Goal: Check status: Check status

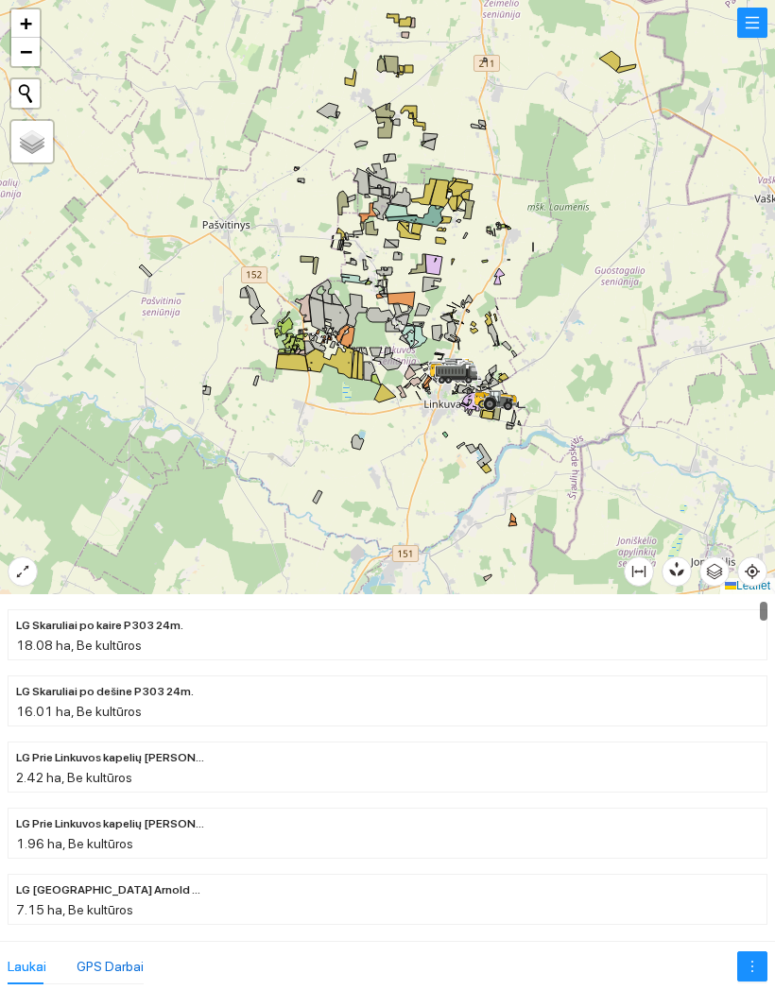
click at [128, 956] on div "GPS Darbai" at bounding box center [110, 966] width 67 height 21
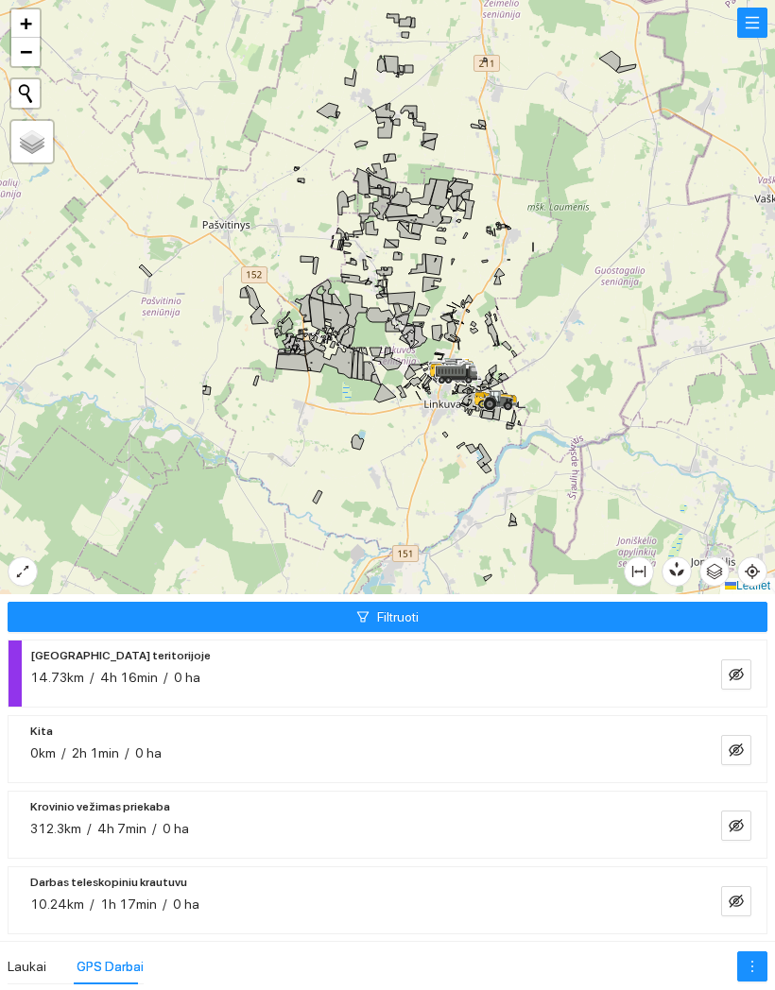
click at [417, 626] on span "Filtruoti" at bounding box center [398, 617] width 42 height 21
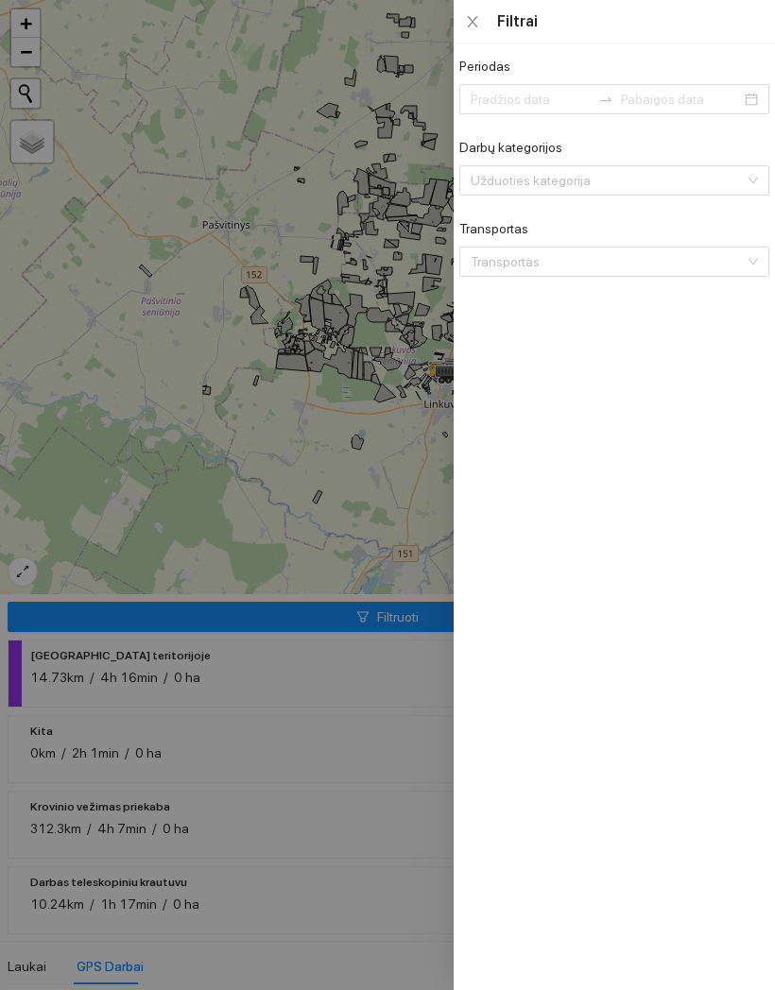
click at [547, 94] on input "Periodas" at bounding box center [531, 99] width 120 height 21
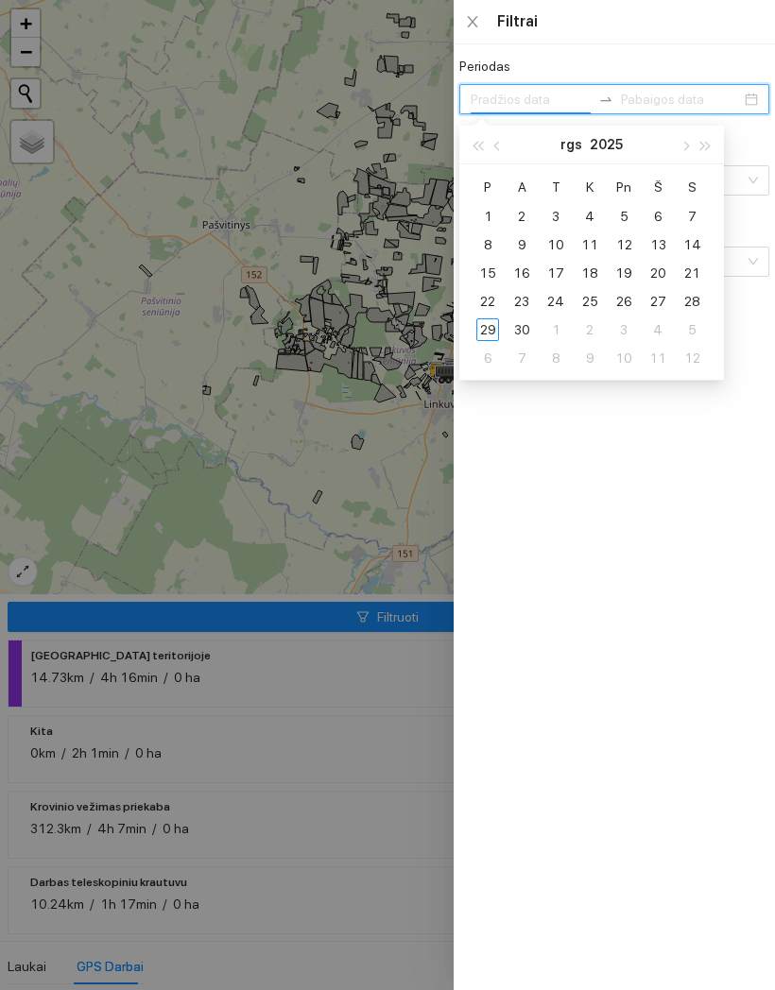
type input "[DATE]"
click at [486, 298] on div "22" at bounding box center [487, 301] width 23 height 23
click at [484, 306] on div "22" at bounding box center [487, 301] width 23 height 23
type input "[DATE]"
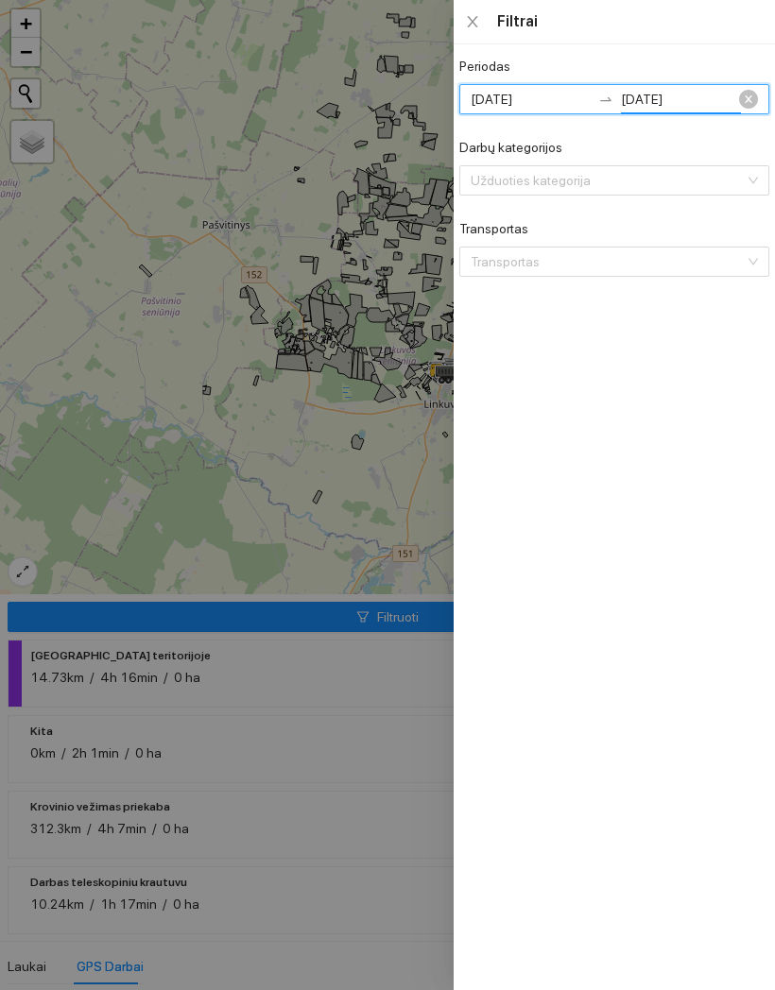
click at [588, 93] on input "[DATE]" at bounding box center [531, 99] width 120 height 21
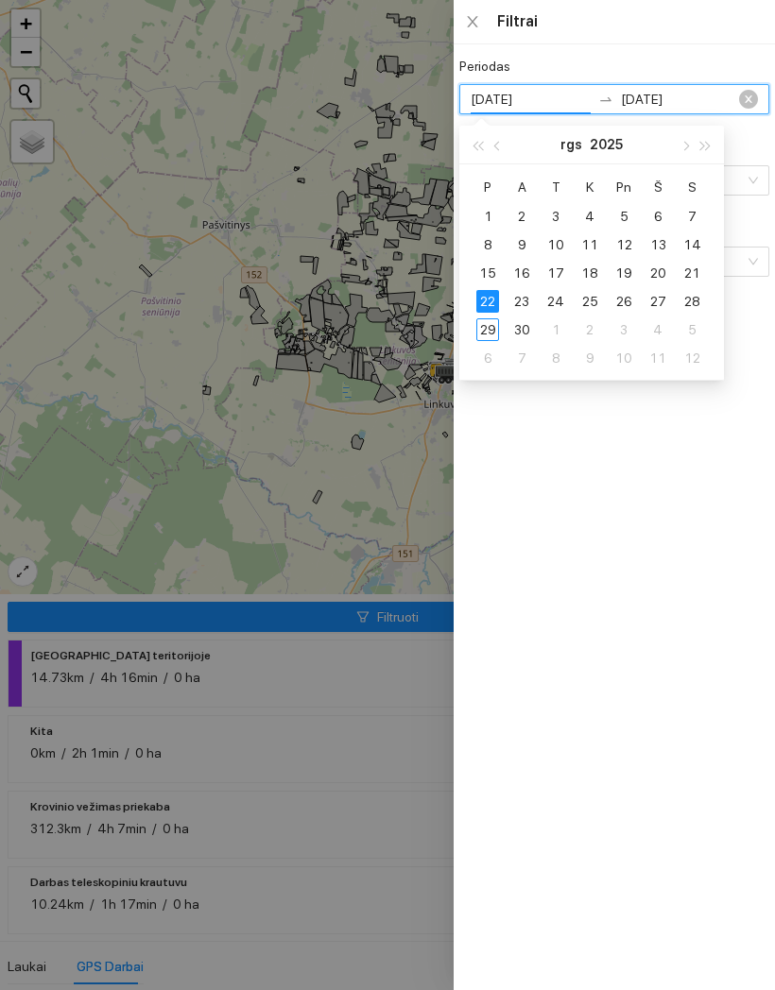
type input "[DATE]"
click at [555, 305] on div "24" at bounding box center [555, 301] width 23 height 23
click at [558, 297] on div "24" at bounding box center [555, 301] width 23 height 23
type input "[DATE]"
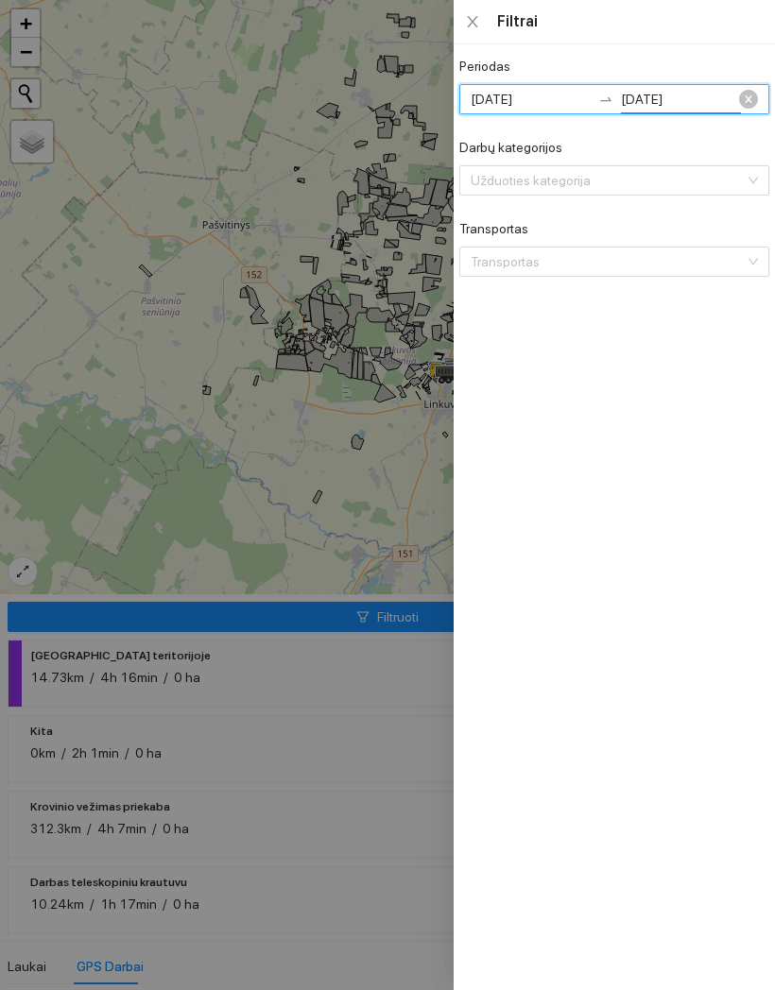
click at [379, 480] on div at bounding box center [387, 495] width 775 height 990
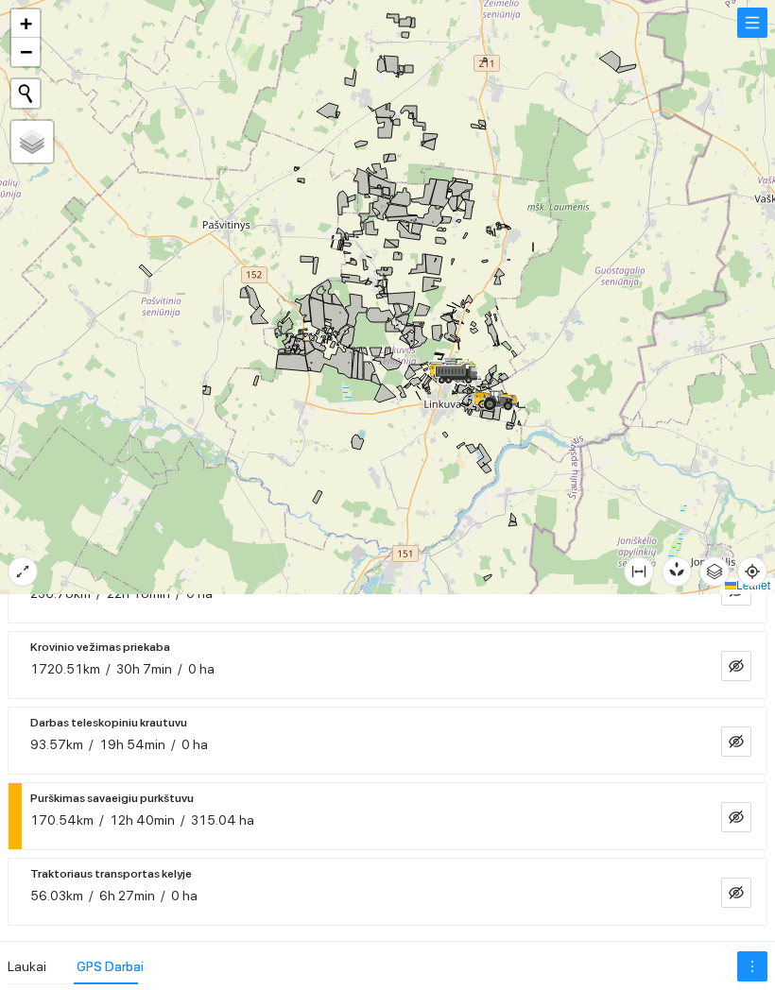
scroll to position [538, 0]
click at [737, 804] on button "button" at bounding box center [736, 817] width 30 height 30
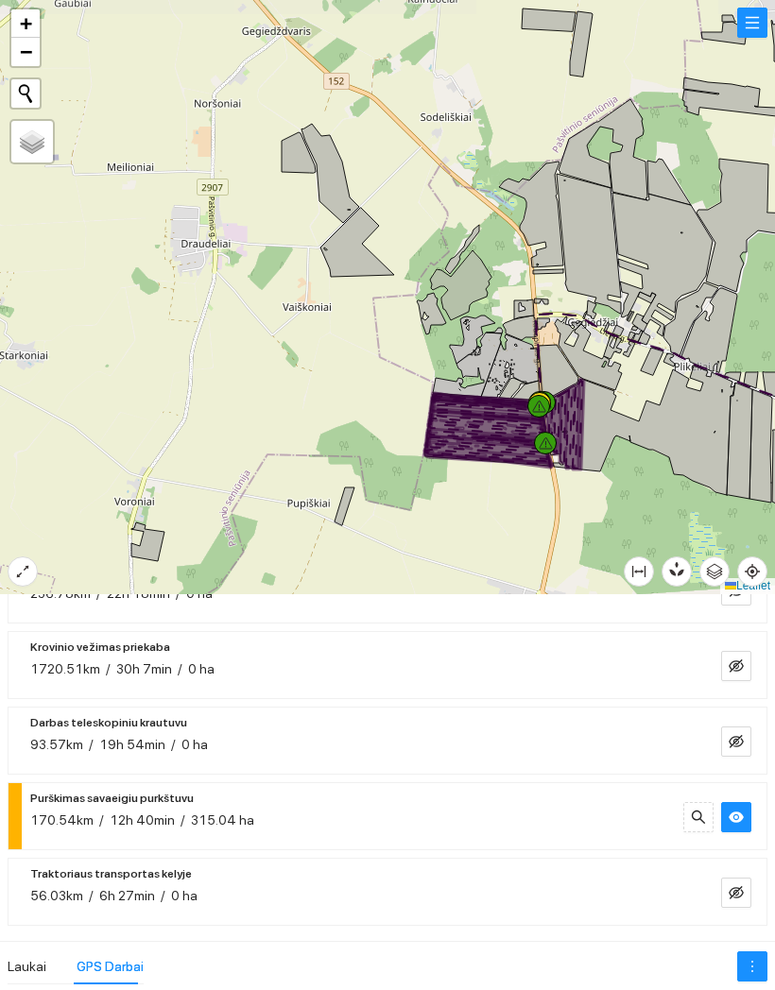
click at [751, 24] on button "button" at bounding box center [752, 23] width 30 height 30
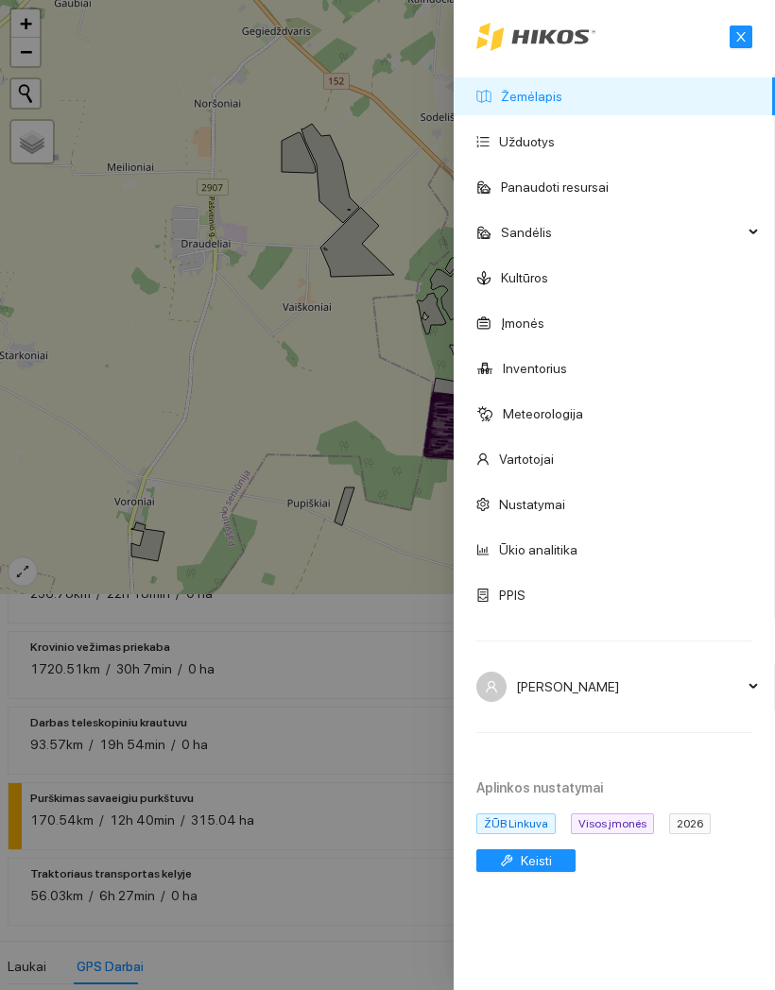
click at [742, 40] on icon "close" at bounding box center [740, 36] width 13 height 13
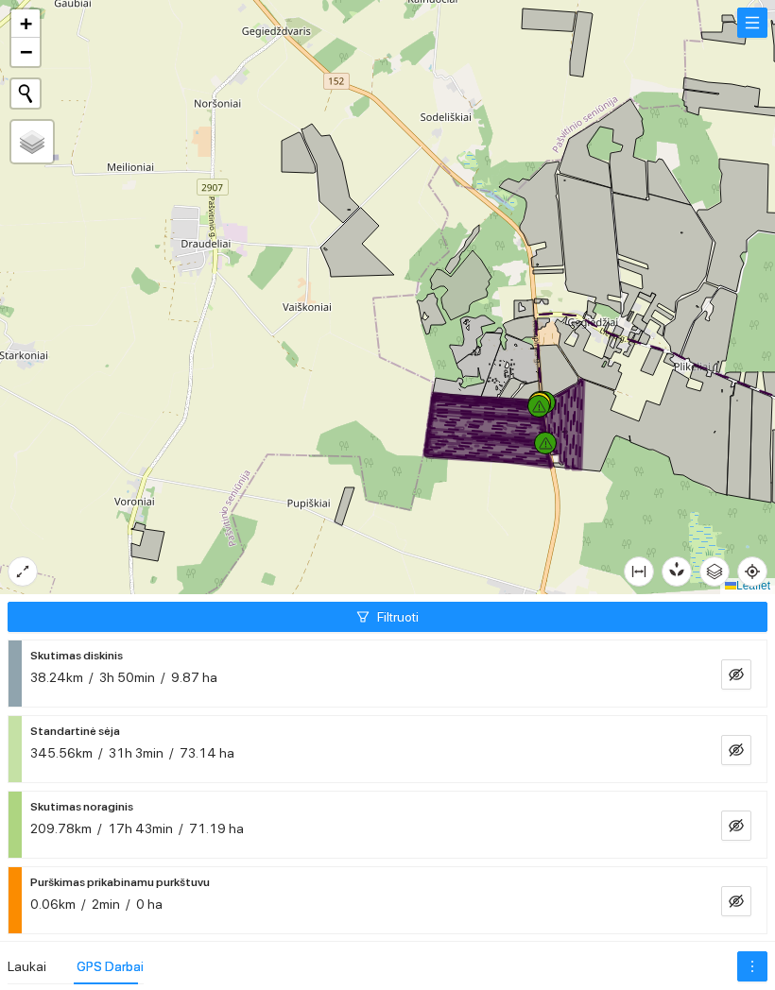
scroll to position [0, 0]
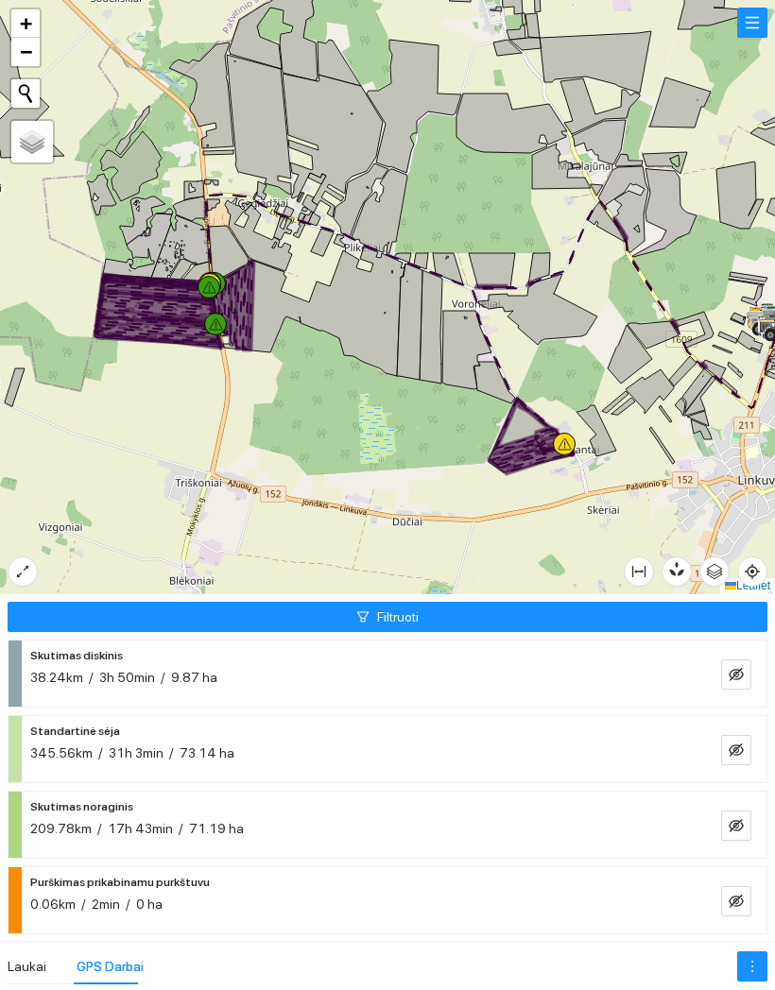
click at [305, 618] on button "Filtruoti" at bounding box center [388, 617] width 760 height 30
